Goal: Subscribe to service/newsletter: Subscribe to service/newsletter

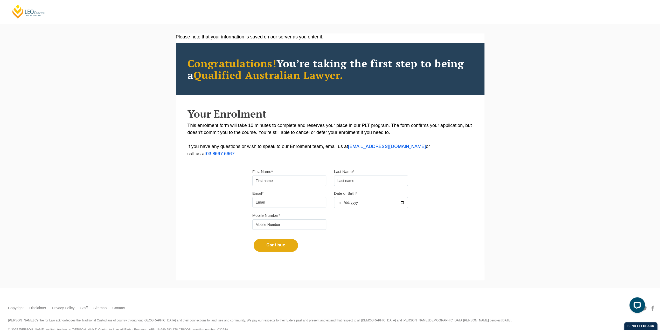
scroll to position [19, 0]
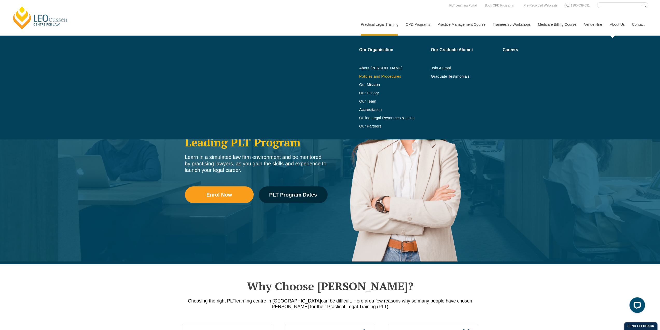
click at [397, 76] on link "Policies and Procedures" at bounding box center [393, 76] width 68 height 4
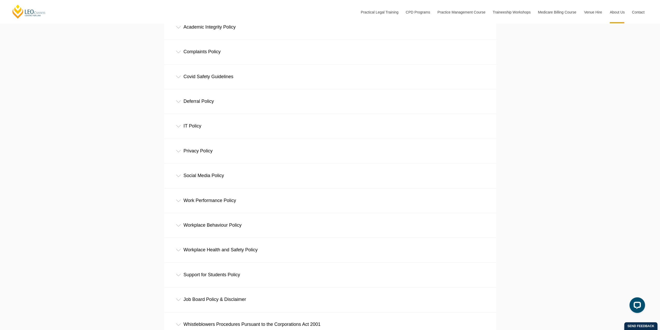
scroll to position [285, 0]
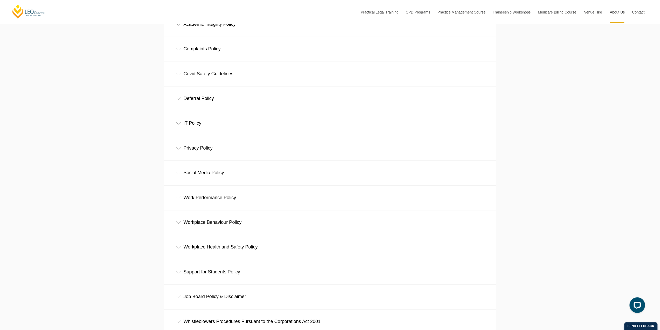
click at [197, 121] on div "IT Policy" at bounding box center [330, 123] width 332 height 24
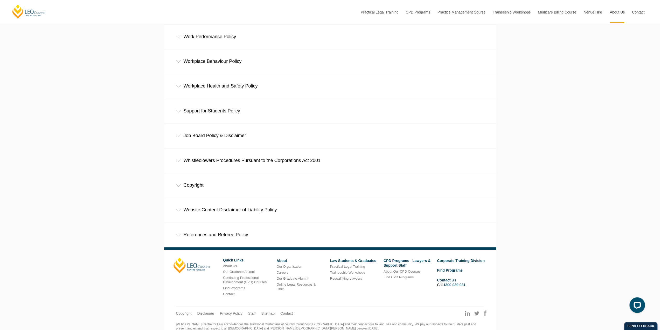
scroll to position [508, 0]
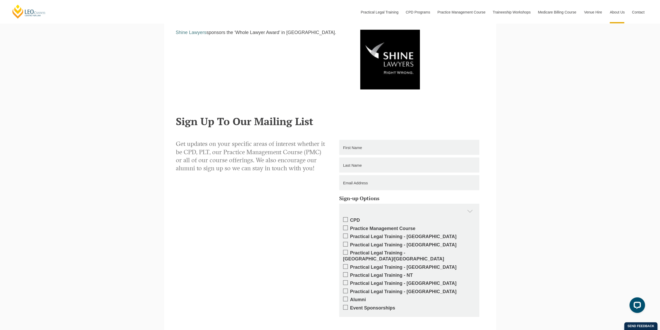
scroll to position [960, 0]
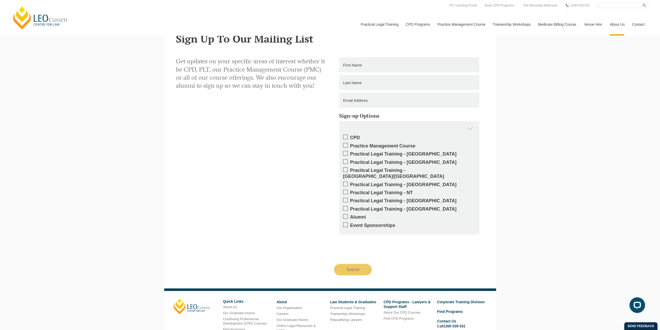
click at [345, 154] on span at bounding box center [345, 153] width 5 height 5
click at [350, 152] on input "Practical Legal Training - [GEOGRAPHIC_DATA]" at bounding box center [350, 152] width 0 height 0
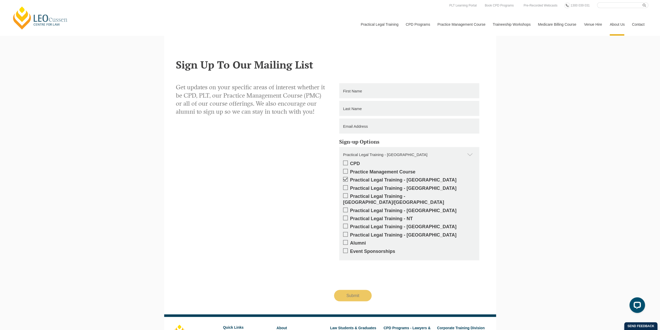
scroll to position [908, 0]
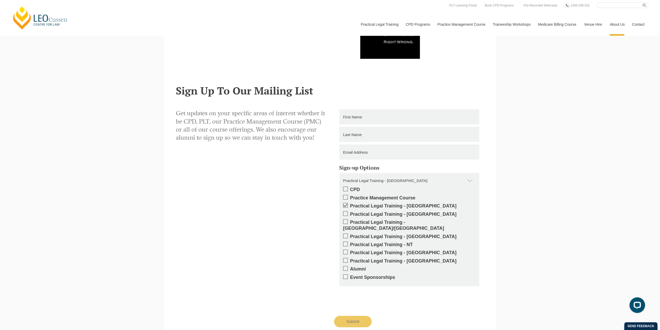
click at [388, 117] on input "text" at bounding box center [409, 116] width 140 height 15
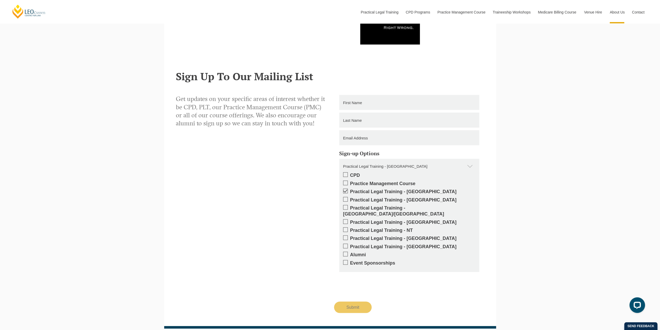
scroll to position [934, 0]
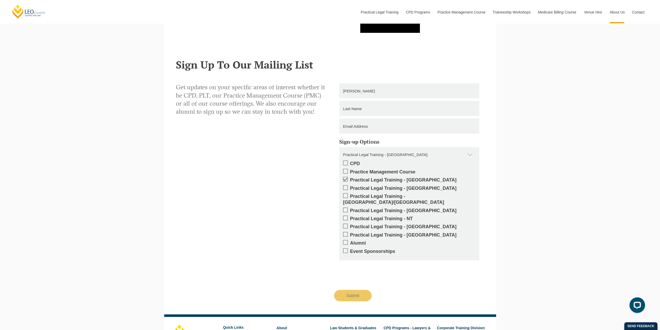
type input "Rambert"
type input "Yap"
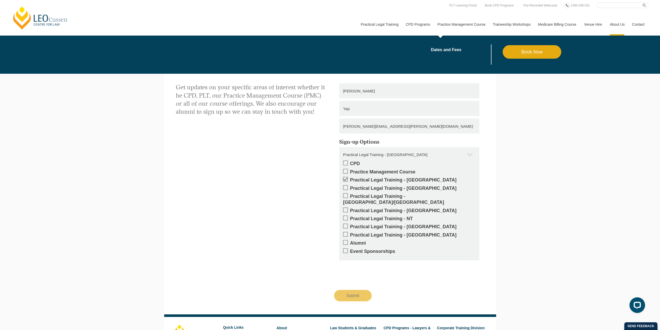
type input "rambert.yap@gmail.com"
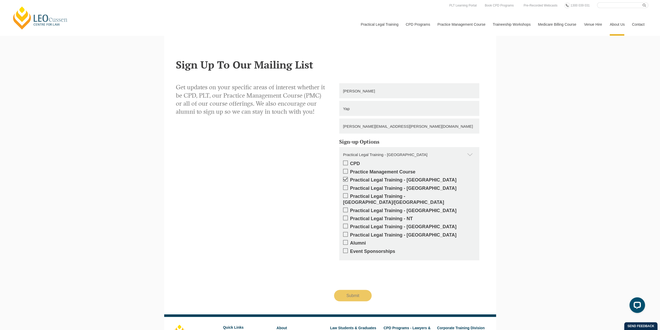
click at [346, 164] on span at bounding box center [345, 162] width 5 height 5
click at [350, 161] on input "CPD" at bounding box center [350, 161] width 0 height 0
click at [346, 173] on span at bounding box center [345, 171] width 5 height 5
click at [350, 170] on input "Practice Management Course" at bounding box center [350, 170] width 0 height 0
click at [347, 240] on span at bounding box center [345, 242] width 5 height 5
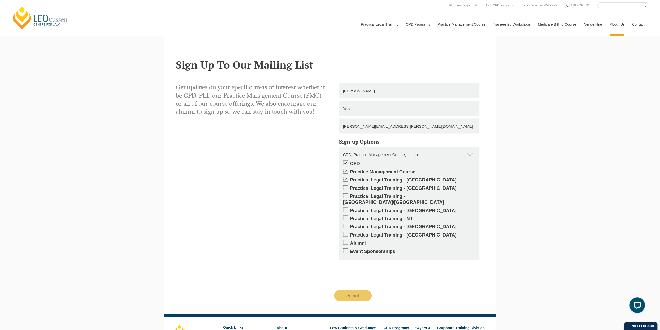
click at [350, 241] on input "Alumni" at bounding box center [350, 241] width 0 height 0
click at [345, 248] on span at bounding box center [345, 250] width 5 height 5
click at [350, 249] on input "Event Sponsorships" at bounding box center [350, 249] width 0 height 0
click at [354, 290] on input "Submit" at bounding box center [353, 295] width 38 height 11
type input "Submitting"
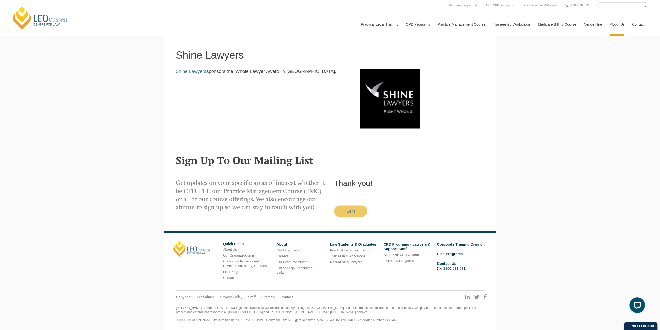
scroll to position [840, 0]
click at [230, 249] on link "About Us" at bounding box center [230, 249] width 14 height 4
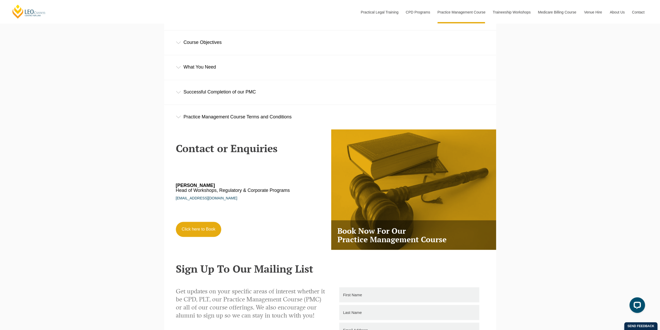
scroll to position [986, 0]
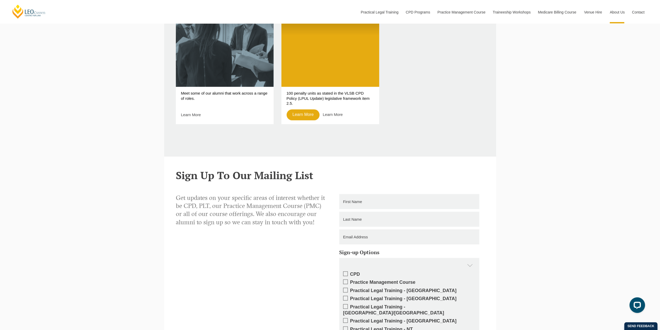
scroll to position [649, 0]
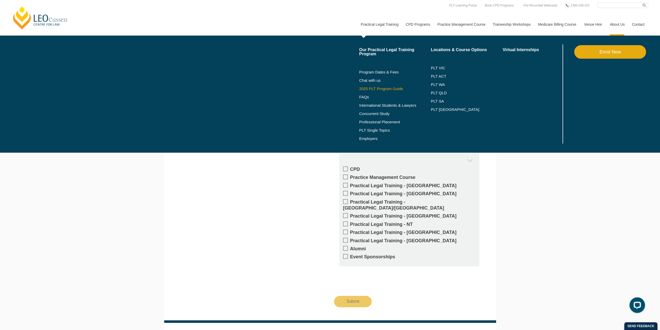
click at [393, 88] on link "2025 PLT Program Guide" at bounding box center [388, 89] width 59 height 4
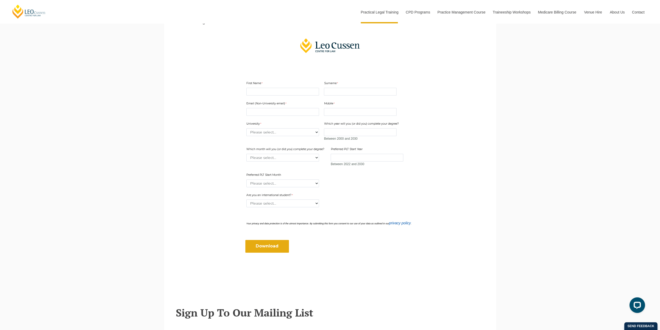
scroll to position [130, 0]
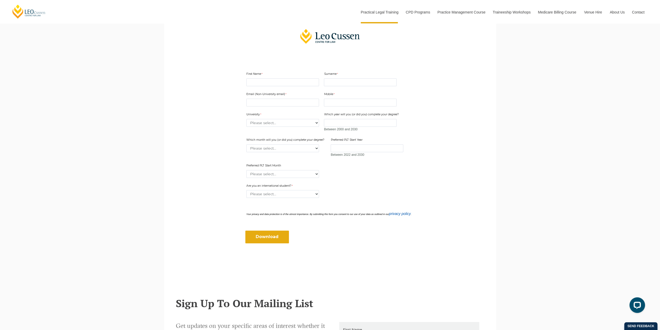
click at [512, 134] on div "Leo Cussen Centre for Law Search here Practical Legal Training Our Practical Le…" at bounding box center [330, 261] width 660 height 782
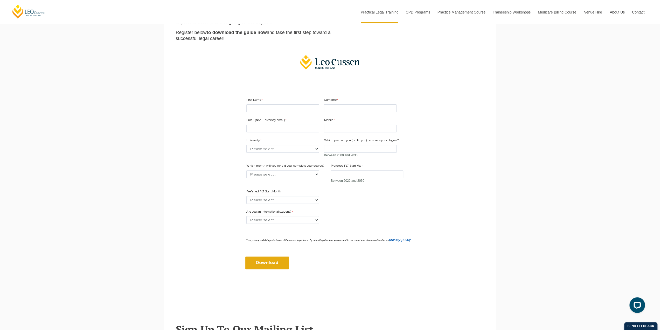
click at [517, 131] on div "Leo Cussen Centre for Law Search here Practical Legal Training Our Practical Le…" at bounding box center [330, 287] width 660 height 782
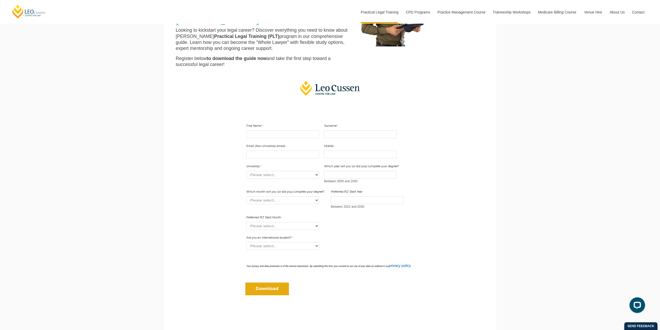
scroll to position [52, 0]
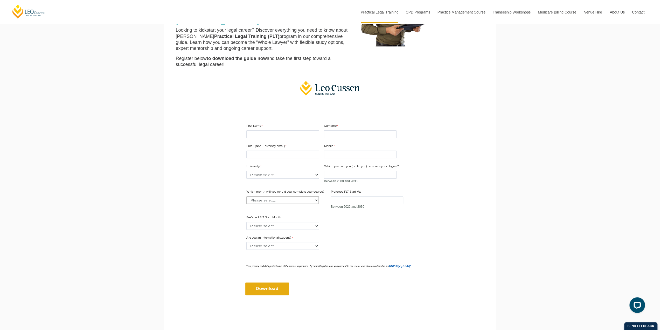
click at [316, 196] on select "Please select... January February March April May June July August September Oc…" at bounding box center [283, 200] width 73 height 8
click at [442, 194] on main "2025 PLT Program Guide Download the FREE Leo Cussen PLT Guide! Looking to kicks…" at bounding box center [330, 148] width 324 height 372
click at [311, 246] on select "Please select... Yes No" at bounding box center [283, 246] width 73 height 8
drag, startPoint x: 375, startPoint y: 240, endPoint x: 338, endPoint y: 233, distance: 37.4
click at [375, 240] on div "Are you an international student? Please select... Yes No" at bounding box center [330, 243] width 172 height 16
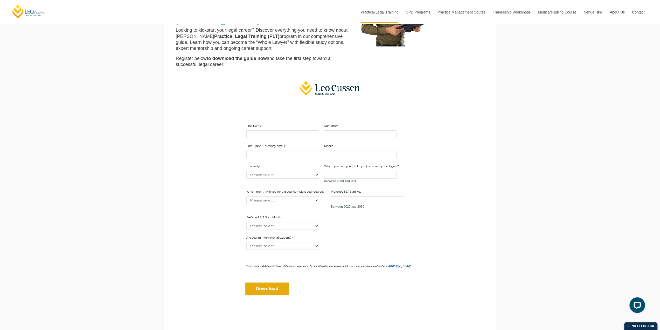
click at [307, 230] on div "Preferred PLT Start Month Please select... January February March April May Jun…" at bounding box center [282, 222] width 77 height 16
click at [308, 221] on div "Preferred PLT Start Month Please select... January February March April May Jun…" at bounding box center [282, 222] width 77 height 16
click at [307, 223] on select "Please select... January February March April May June July August September Oc…" at bounding box center [283, 226] width 73 height 8
click at [397, 223] on div "Email (Non-University email) Mobile 10 characters left. University Please selec…" at bounding box center [330, 185] width 172 height 92
drag, startPoint x: 351, startPoint y: 199, endPoint x: 373, endPoint y: 200, distance: 22.6
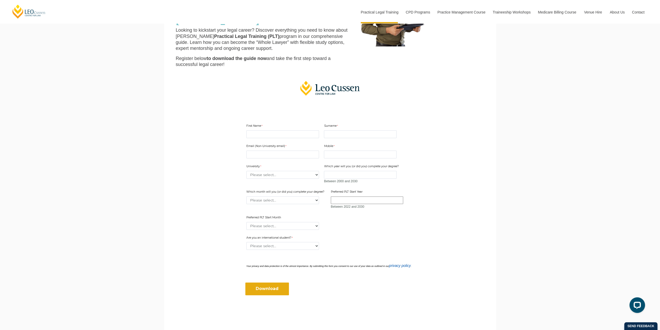
click at [351, 199] on input "Preferred PLT Start Year" at bounding box center [367, 200] width 73 height 8
click at [431, 194] on main "2025 PLT Program Guide Download the FREE Leo Cussen PLT Guide! Looking to kicks…" at bounding box center [330, 148] width 324 height 372
click at [458, 174] on main "2025 PLT Program Guide Download the FREE Leo Cussen PLT Guide! Looking to kicks…" at bounding box center [330, 148] width 324 height 372
click at [383, 201] on input "Preferred PLT Start Year" at bounding box center [367, 200] width 73 height 8
click at [424, 203] on form "First Name Surname Email (Non-University email) Mobile 10 characters left. Univ…" at bounding box center [330, 206] width 200 height 203
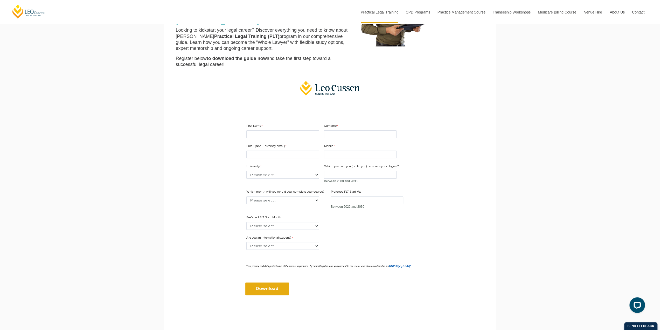
click at [419, 199] on form "First Name Surname Email (Non-University email) Mobile 10 characters left. Univ…" at bounding box center [330, 206] width 200 height 203
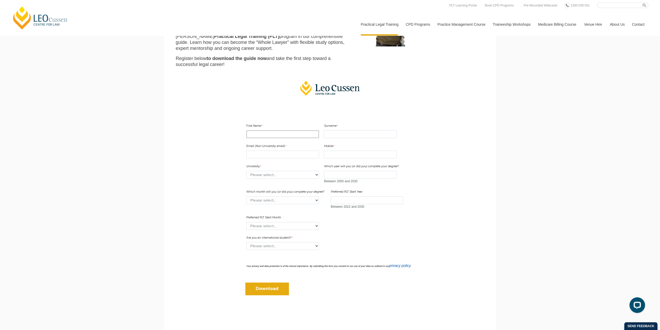
click at [281, 136] on input "First Name" at bounding box center [283, 134] width 73 height 8
type input "Rambert"
type input "Yap"
type input "rambert.yap@gmail.com"
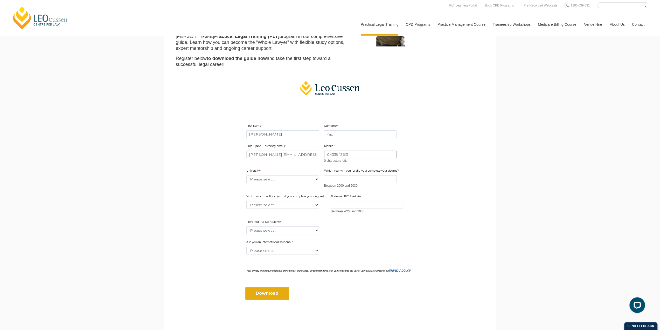
type input "0433943613"
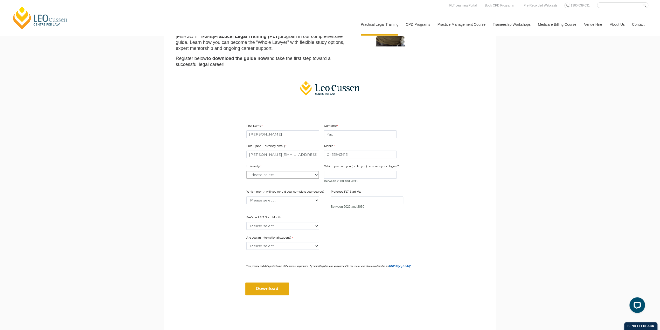
click at [275, 171] on select "Please select... Australian Catholic University Australian National University …" at bounding box center [283, 175] width 73 height 8
select select "tfa_2186"
click at [247, 171] on select "Please select... Australian Catholic University Australian National University …" at bounding box center [283, 175] width 73 height 8
click at [313, 175] on select "Please select... Australian Catholic University Australian National University …" at bounding box center [283, 175] width 73 height 8
click at [247, 171] on select "Please select... Australian Catholic University Australian National University …" at bounding box center [283, 175] width 73 height 8
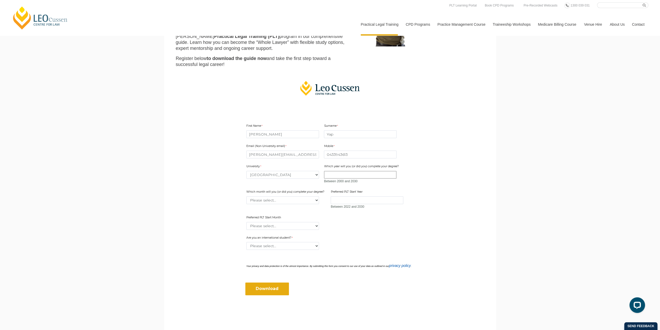
click at [378, 174] on input "Which year will you (or did you) complete your degree?" at bounding box center [360, 175] width 73 height 8
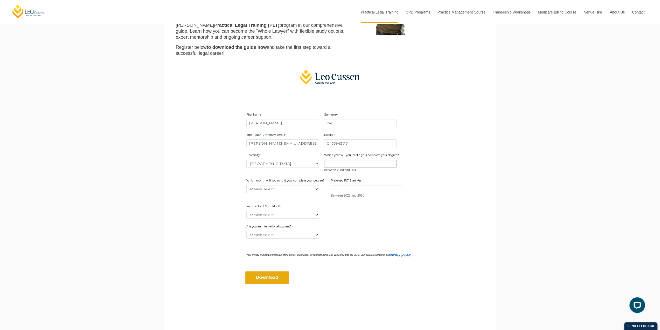
scroll to position [104, 0]
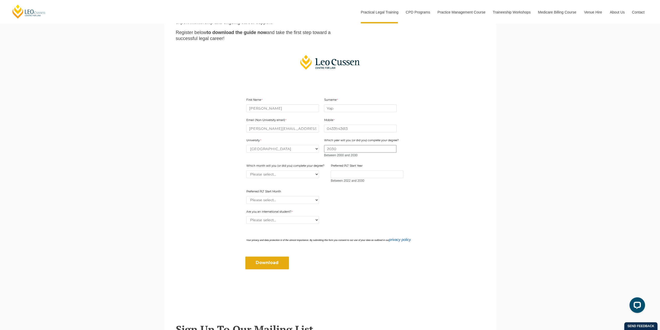
type input "2030"
click at [302, 175] on select "Please select... January February March April May June July August September Oc…" at bounding box center [283, 174] width 73 height 8
select select "tfa_2228"
click at [247, 170] on select "Please select... January February March April May June July August September Oc…" at bounding box center [283, 174] width 73 height 8
click at [377, 174] on input "Preferred PLT Start Year" at bounding box center [367, 174] width 73 height 8
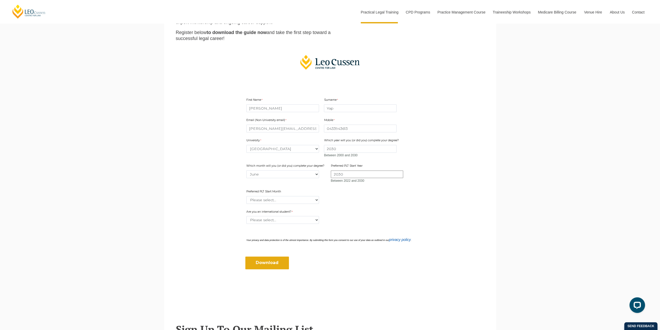
type input "2030"
click at [428, 195] on form "First Name Rambert Surname Yap Email (Non-University email) rambert.yap@gmail.c…" at bounding box center [330, 180] width 200 height 203
click at [305, 175] on select "Please select... January February March April May June July August September Oc…" at bounding box center [283, 174] width 73 height 8
select select "tfa_2229"
click at [247, 170] on select "Please select... January February March April May June July August September Oc…" at bounding box center [283, 174] width 73 height 8
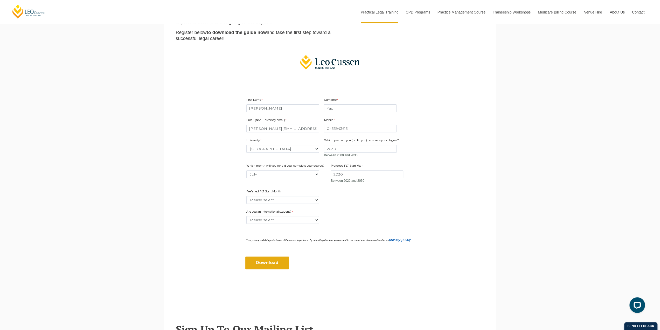
click at [472, 192] on main "2025 PLT Program Guide Download the FREE Leo Cussen PLT Guide! Looking to kicks…" at bounding box center [330, 122] width 324 height 372
click at [297, 199] on select "Please select... January February March April May June July August September Oc…" at bounding box center [283, 200] width 73 height 8
select select "tfa_2341"
click at [247, 196] on select "Please select... January February March April May June July August September Oc…" at bounding box center [283, 200] width 73 height 8
click at [403, 205] on form "First Name Rambert Surname Yap Email (Non-University email) rambert.yap@gmail.c…" at bounding box center [330, 180] width 200 height 203
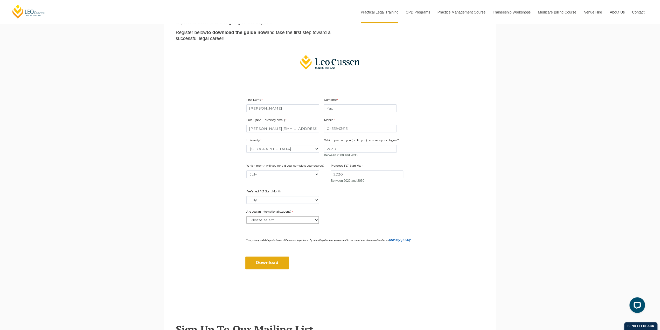
click at [313, 218] on select "Please select... Yes No" at bounding box center [283, 220] width 73 height 8
select select "tfa_60"
click at [247, 216] on select "Please select... Yes No" at bounding box center [283, 220] width 73 height 8
click at [407, 213] on div "Are you an international student? Please select... Yes No" at bounding box center [330, 217] width 172 height 16
click at [273, 264] on input "Download" at bounding box center [267, 262] width 44 height 12
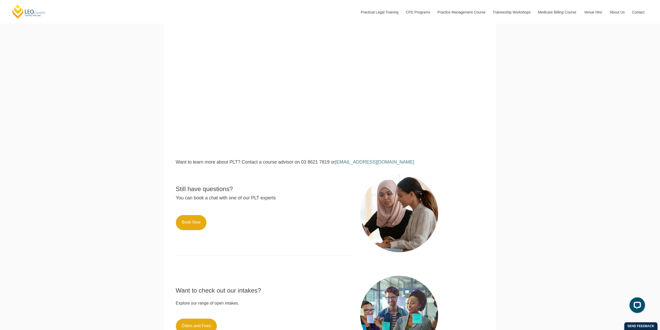
scroll to position [47, 0]
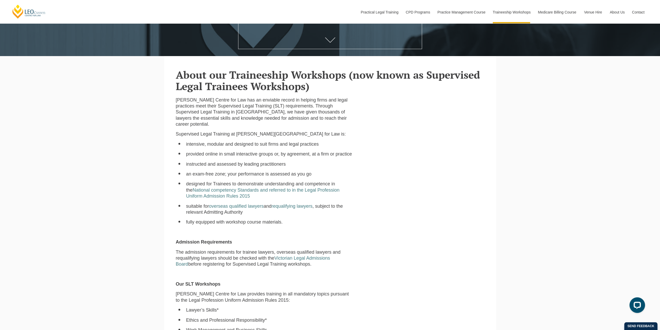
scroll to position [182, 0]
click at [375, 203] on div "[PERSON_NAME] Centre for Law has an enviable record in helping firms and legal …" at bounding box center [330, 312] width 317 height 430
click at [382, 214] on div "[PERSON_NAME] Centre for Law has an enviable record in helping firms and legal …" at bounding box center [330, 312] width 317 height 430
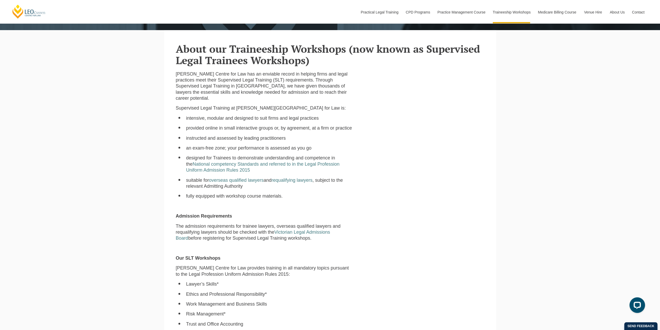
click at [384, 216] on div "[PERSON_NAME] Centre for Law has an enviable record in helping firms and legal …" at bounding box center [330, 286] width 317 height 430
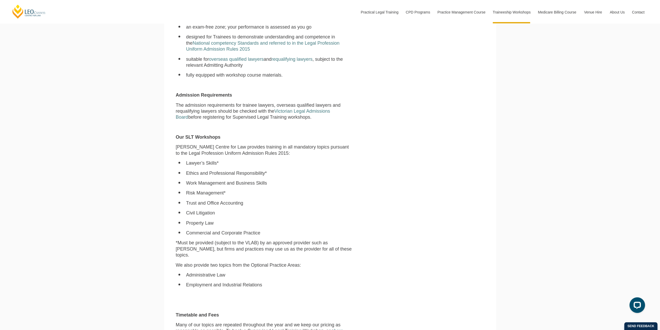
scroll to position [337, 0]
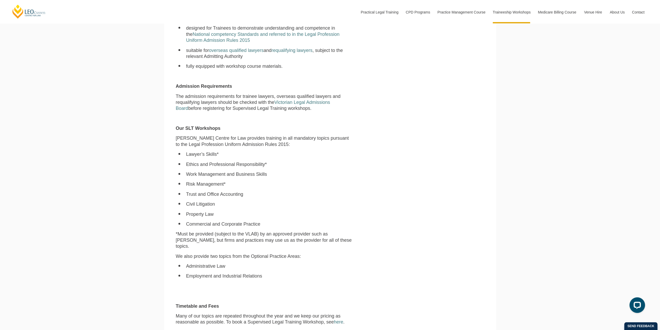
click at [408, 218] on div "[PERSON_NAME] Centre for Law has an enviable record in helping firms and legal …" at bounding box center [330, 156] width 317 height 430
click at [395, 241] on div "Leo Cussen Centre for Law has an enviable record in helping firms and legal pra…" at bounding box center [330, 156] width 317 height 430
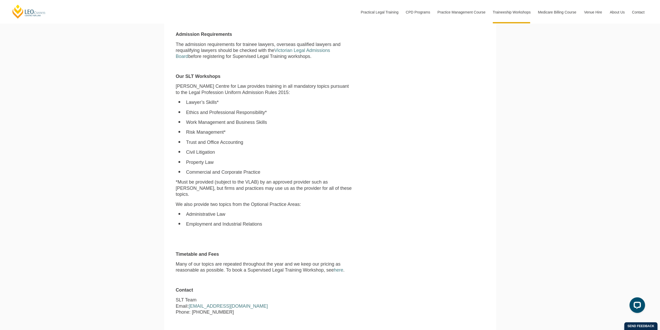
click at [407, 213] on div "Leo Cussen Centre for Law has an enviable record in helping firms and legal pra…" at bounding box center [330, 104] width 317 height 430
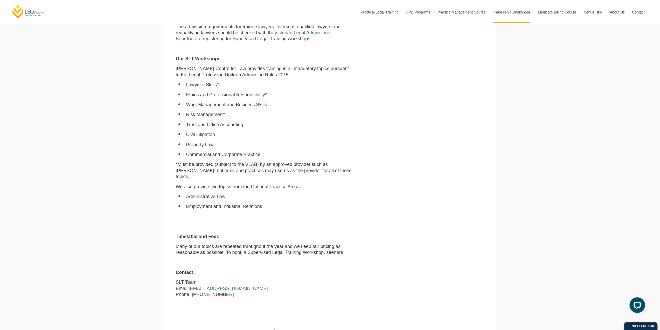
scroll to position [415, 0]
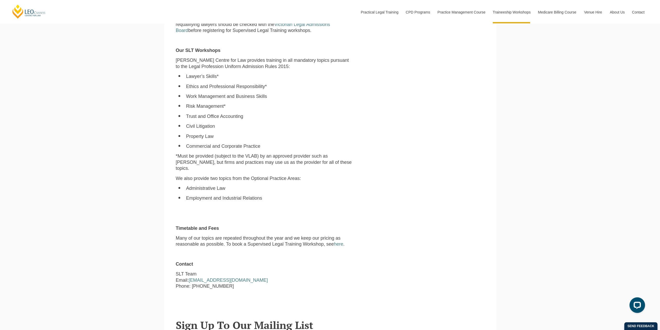
click at [396, 206] on div "Leo Cussen Centre for Law has an enviable record in helping firms and legal pra…" at bounding box center [330, 79] width 317 height 430
click at [346, 217] on div "Leo Cussen Centre for Law has an enviable record in helping firms and legal pra…" at bounding box center [264, 79] width 185 height 430
click at [388, 239] on div "Leo Cussen Centre for Law has an enviable record in helping firms and legal pra…" at bounding box center [330, 79] width 317 height 430
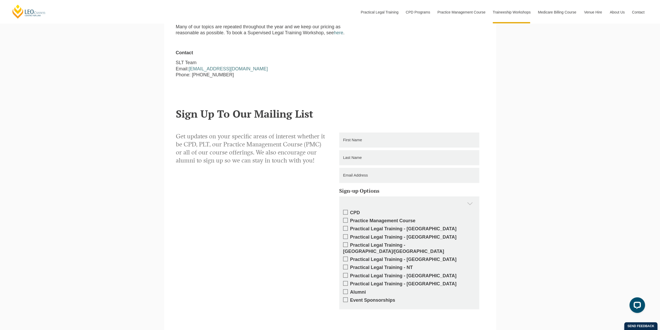
scroll to position [701, 0]
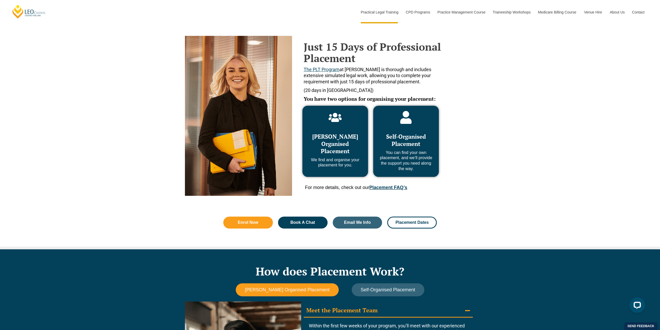
click at [539, 140] on div "Just 15 Days of Professional Placement The PLT Program at Leo Cussen is thoroug…" at bounding box center [330, 102] width 660 height 194
click at [538, 104] on div "Just 15 Days of Professional Placement The PLT Program at Leo Cussen is thoroug…" at bounding box center [330, 102] width 660 height 194
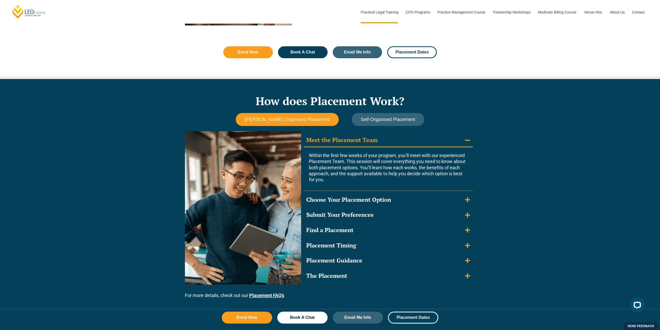
scroll to position [389, 0]
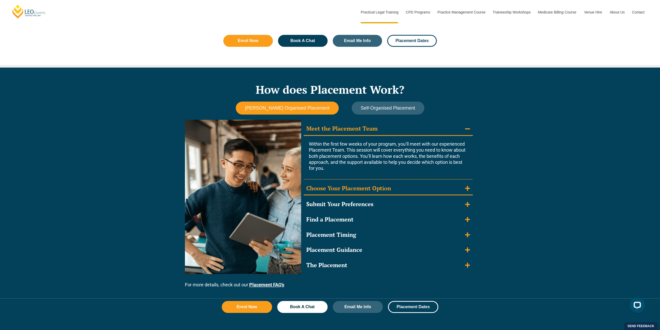
click at [460, 188] on summary "Choose Your Placement Option" at bounding box center [388, 188] width 169 height 13
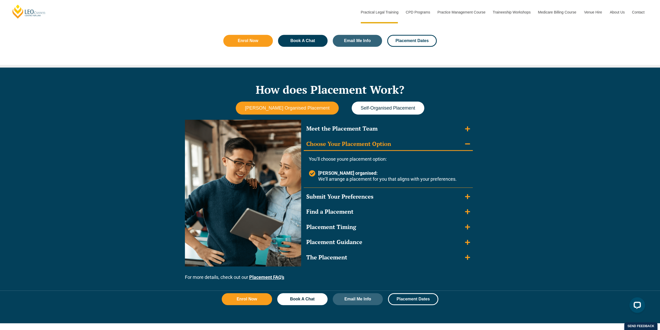
click at [385, 109] on span "Self-Organised Placement" at bounding box center [388, 107] width 54 height 5
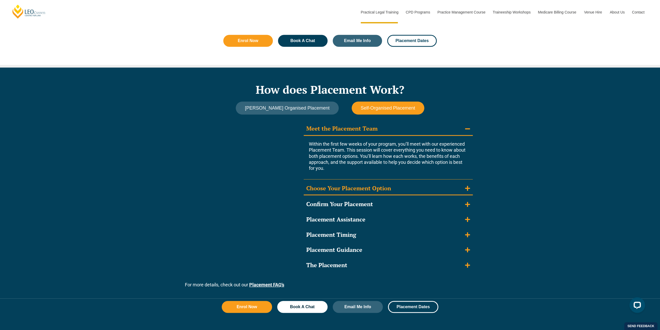
click at [396, 185] on summary "Choose Your Placement Option" at bounding box center [388, 188] width 169 height 13
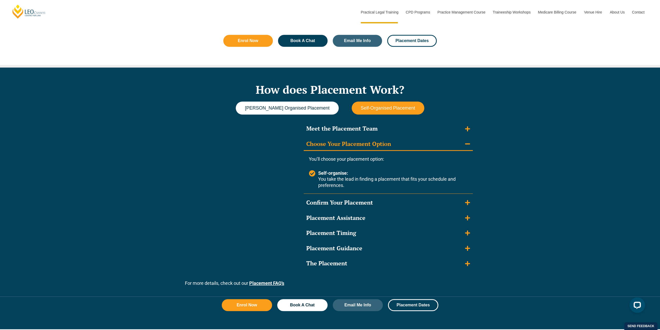
click at [309, 111] on button "Leo Cussen Organised Placement" at bounding box center [287, 107] width 103 height 13
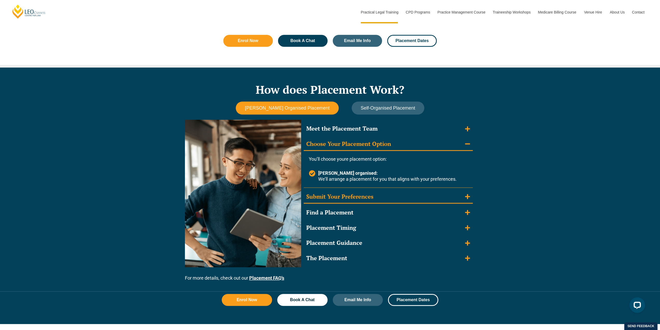
click at [470, 197] on icon "Accordion. Open links with Enter or Space, close with Escape, and navigate with…" at bounding box center [467, 197] width 5 height 6
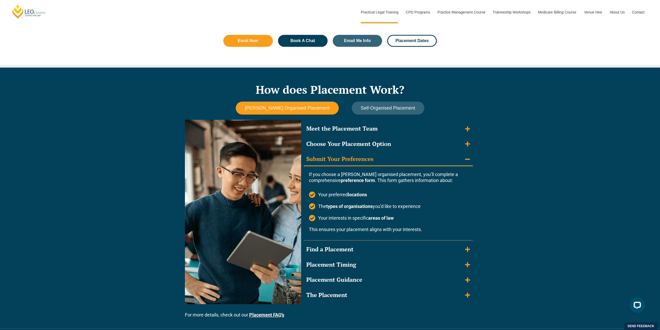
click at [309, 195] on icon "Accordion. Open links with Enter or Space, close with Escape, and navigate with…" at bounding box center [312, 194] width 6 height 6
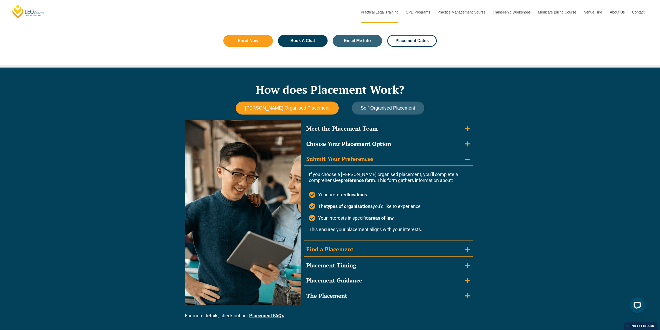
click at [443, 244] on summary "Find a Placement" at bounding box center [388, 249] width 169 height 13
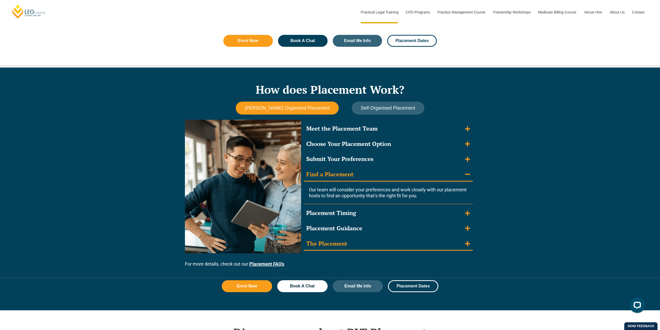
click at [456, 245] on summary "The Placement" at bounding box center [388, 243] width 169 height 13
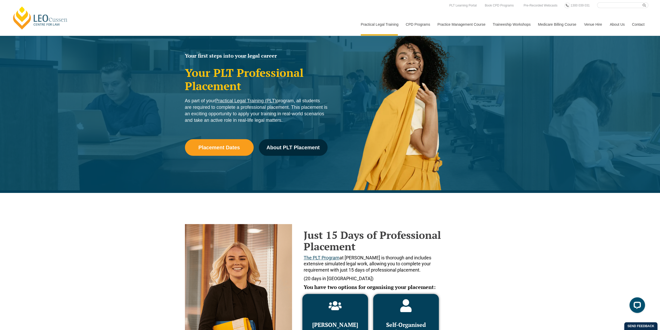
scroll to position [0, 0]
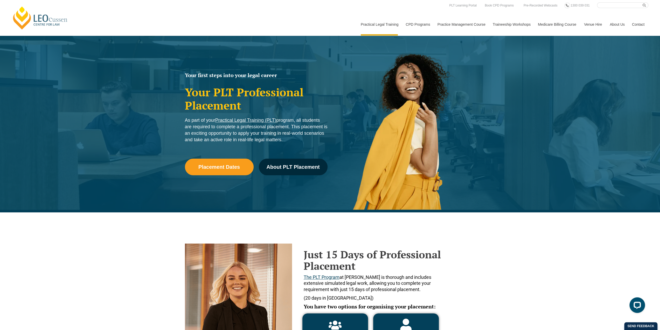
click at [481, 261] on div "Just 15 Days of Professional Placement The PLT Program at Leo Cussen is thoroug…" at bounding box center [330, 309] width 660 height 194
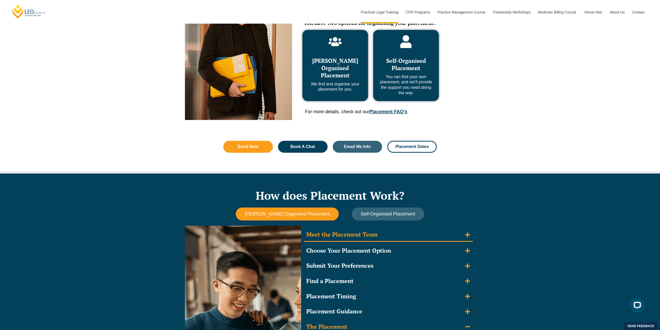
scroll to position [285, 0]
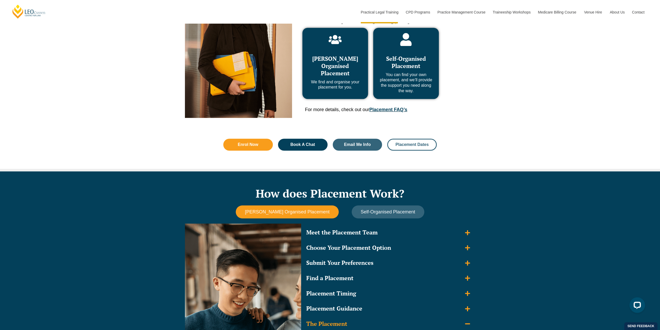
click at [421, 145] on span "Placement Dates" at bounding box center [412, 144] width 33 height 4
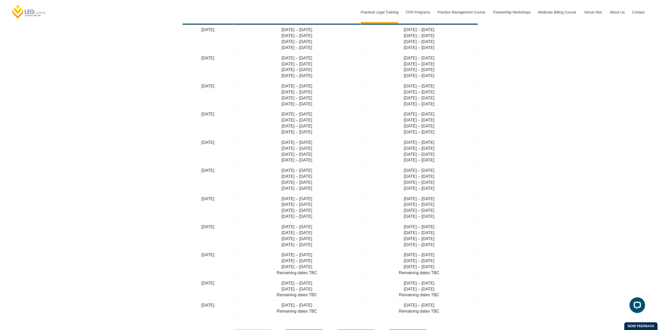
scroll to position [1357, 0]
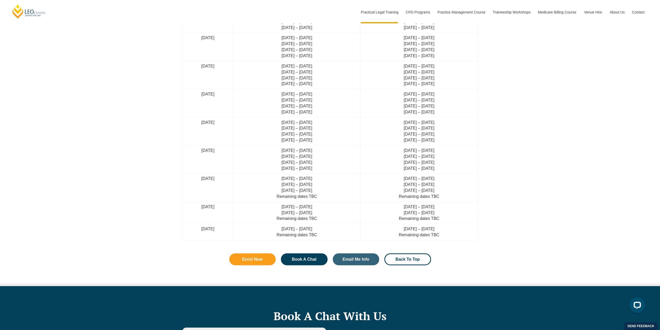
click at [566, 108] on div "When can I do my PLT Placement? Leo Cussen Organised Placement: You can choose …" at bounding box center [330, 52] width 660 height 467
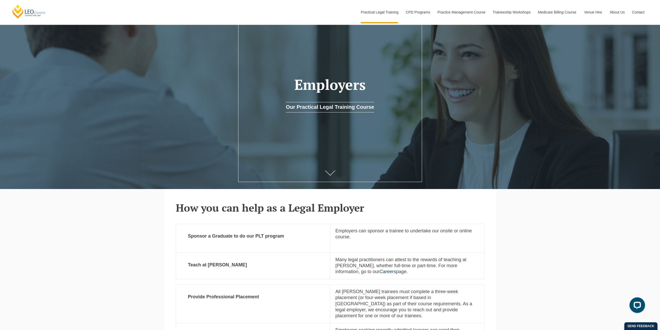
scroll to position [130, 0]
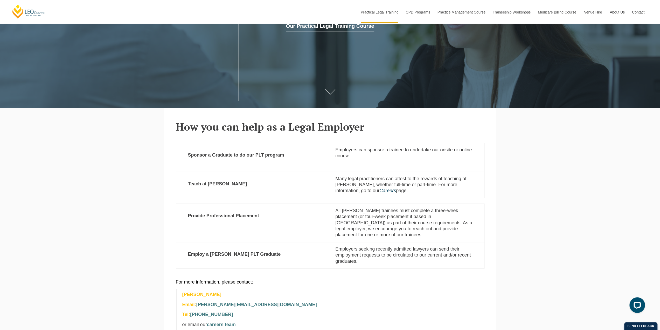
click at [385, 166] on p at bounding box center [408, 164] width 144 height 6
click at [404, 161] on td "Employers can sponsor a trainee to undertake our onsite or online course." at bounding box center [407, 157] width 154 height 29
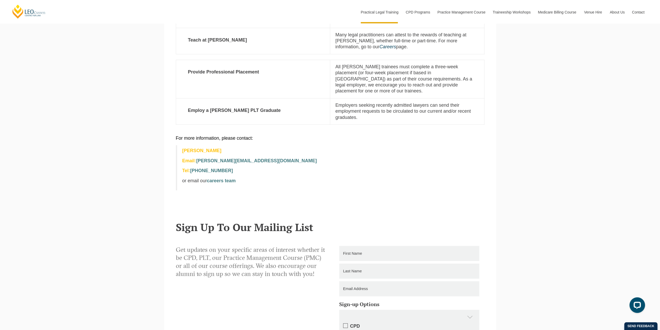
scroll to position [285, 0]
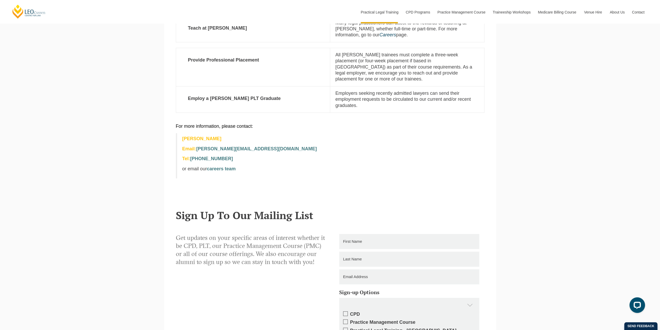
click at [370, 184] on section "For more information, please contact: [PERSON_NAME] Email: [PERSON_NAME][EMAIL_…" at bounding box center [330, 157] width 332 height 78
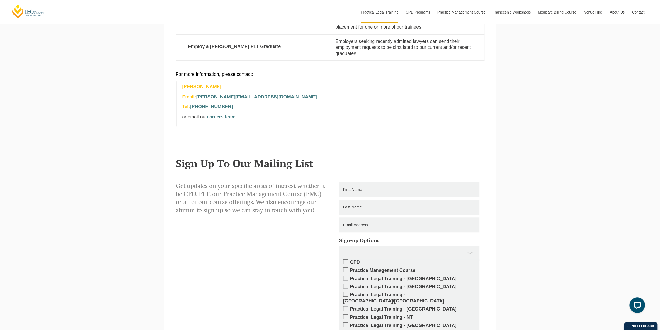
click at [274, 197] on p "Get updates on your specific areas of interest whether it be CPD, PLT, our Prac…" at bounding box center [251, 198] width 151 height 32
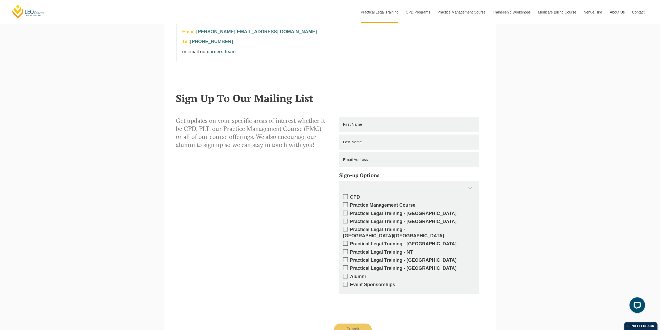
scroll to position [508, 0]
